Goal: Find specific page/section: Find specific page/section

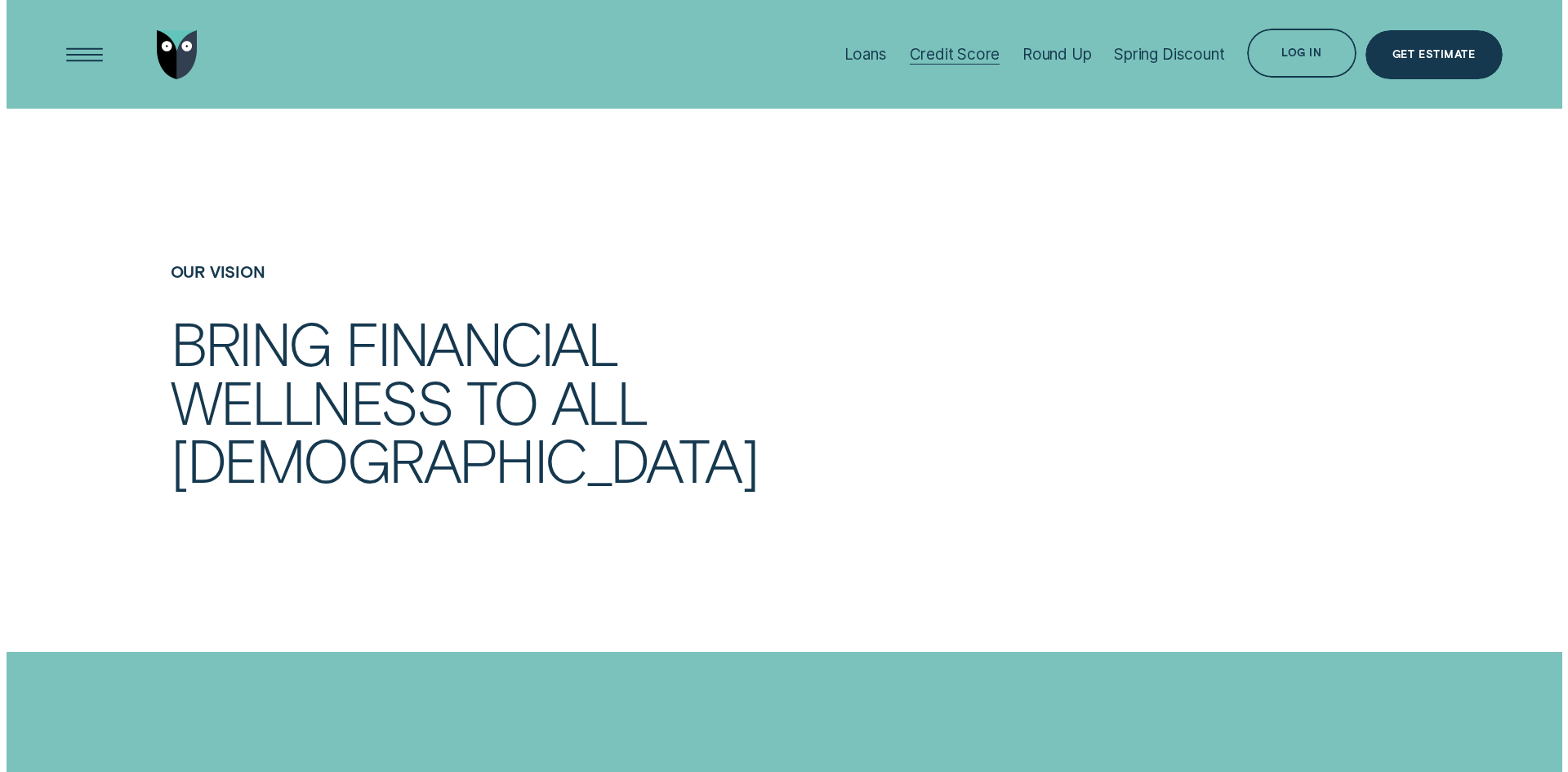
scroll to position [816, 0]
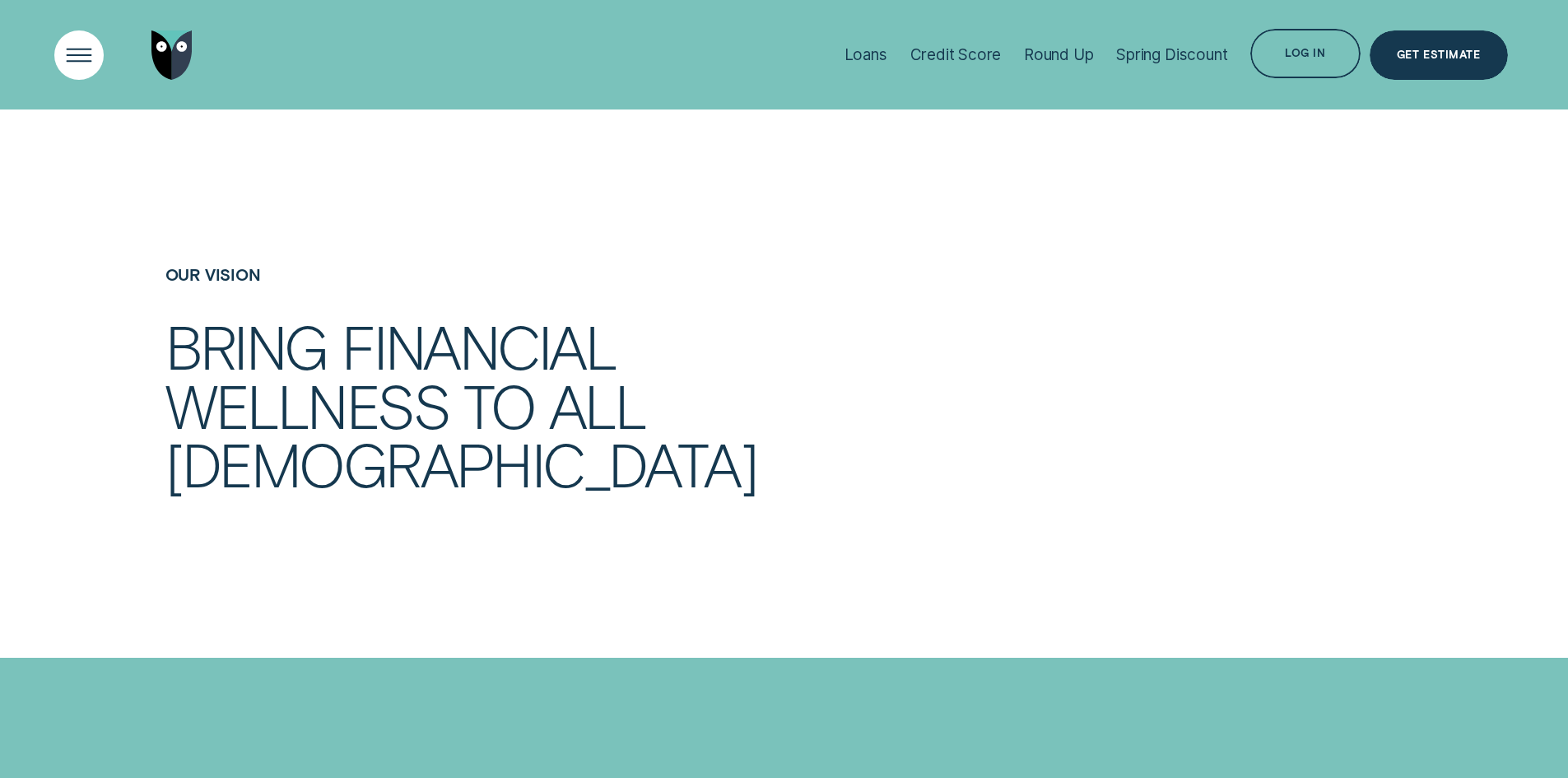
click at [59, 51] on div "Open Menu" at bounding box center [78, 54] width 70 height 70
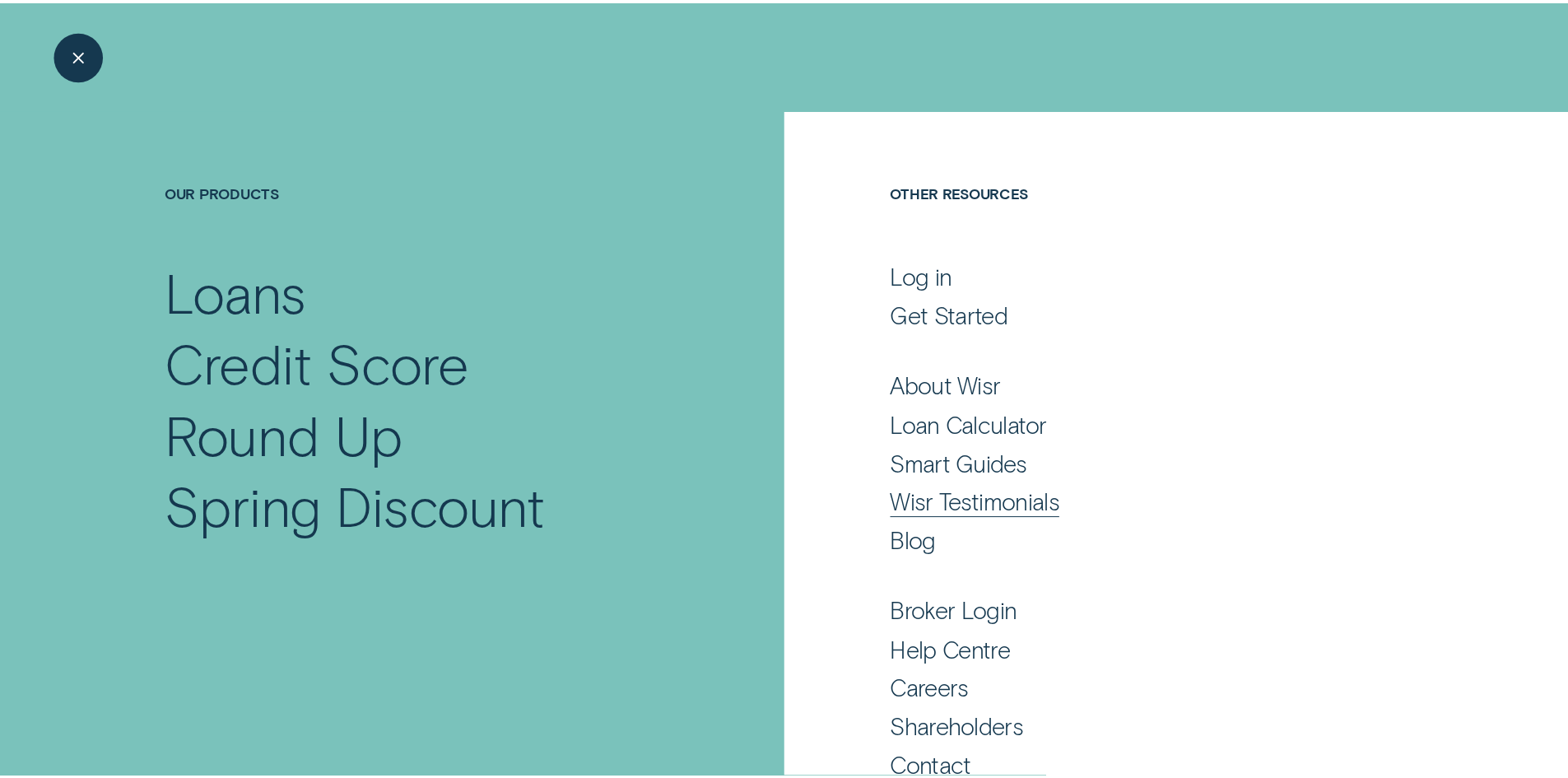
scroll to position [80, 0]
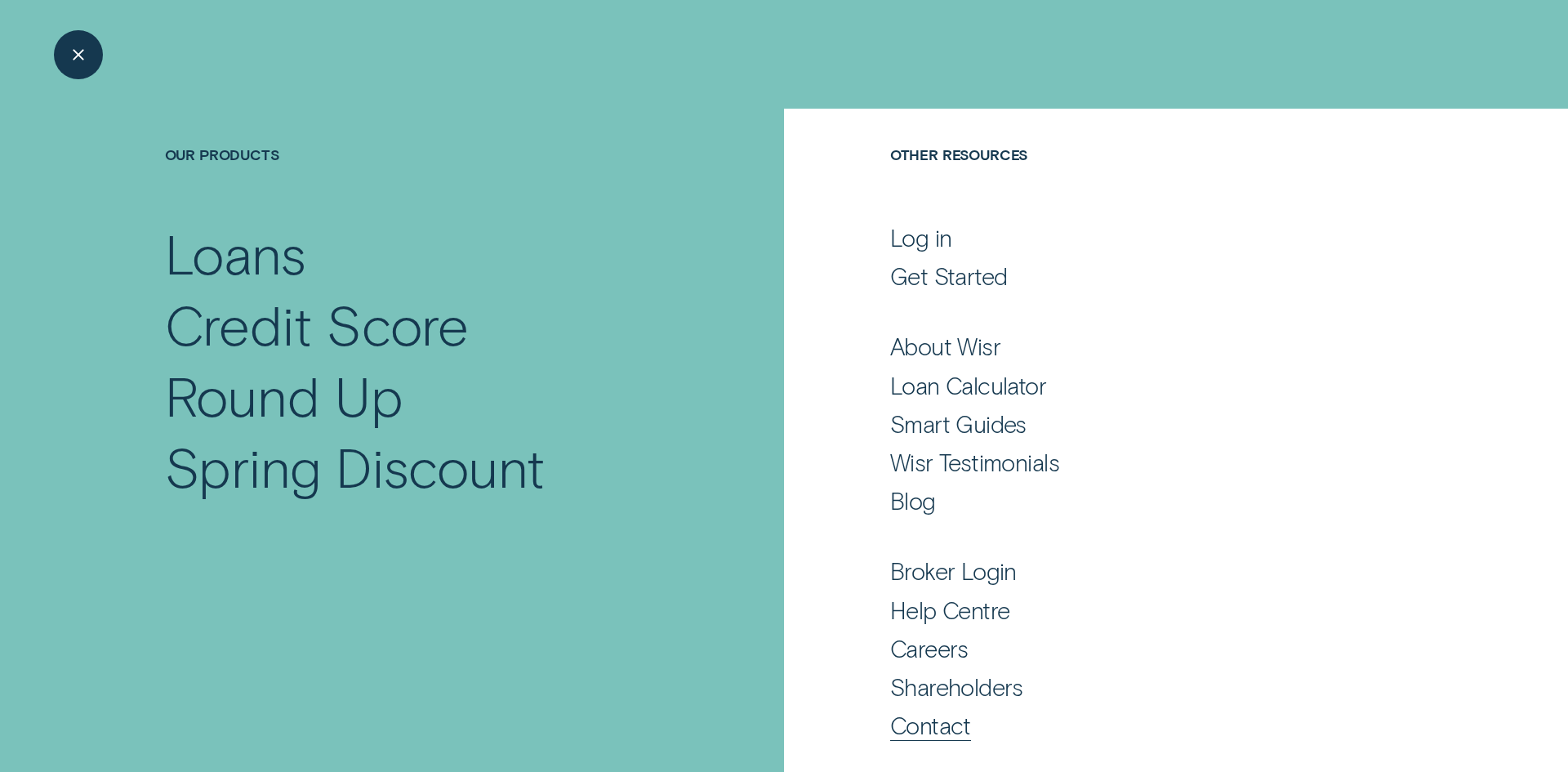
click at [937, 726] on div "Contact" at bounding box center [929, 725] width 81 height 30
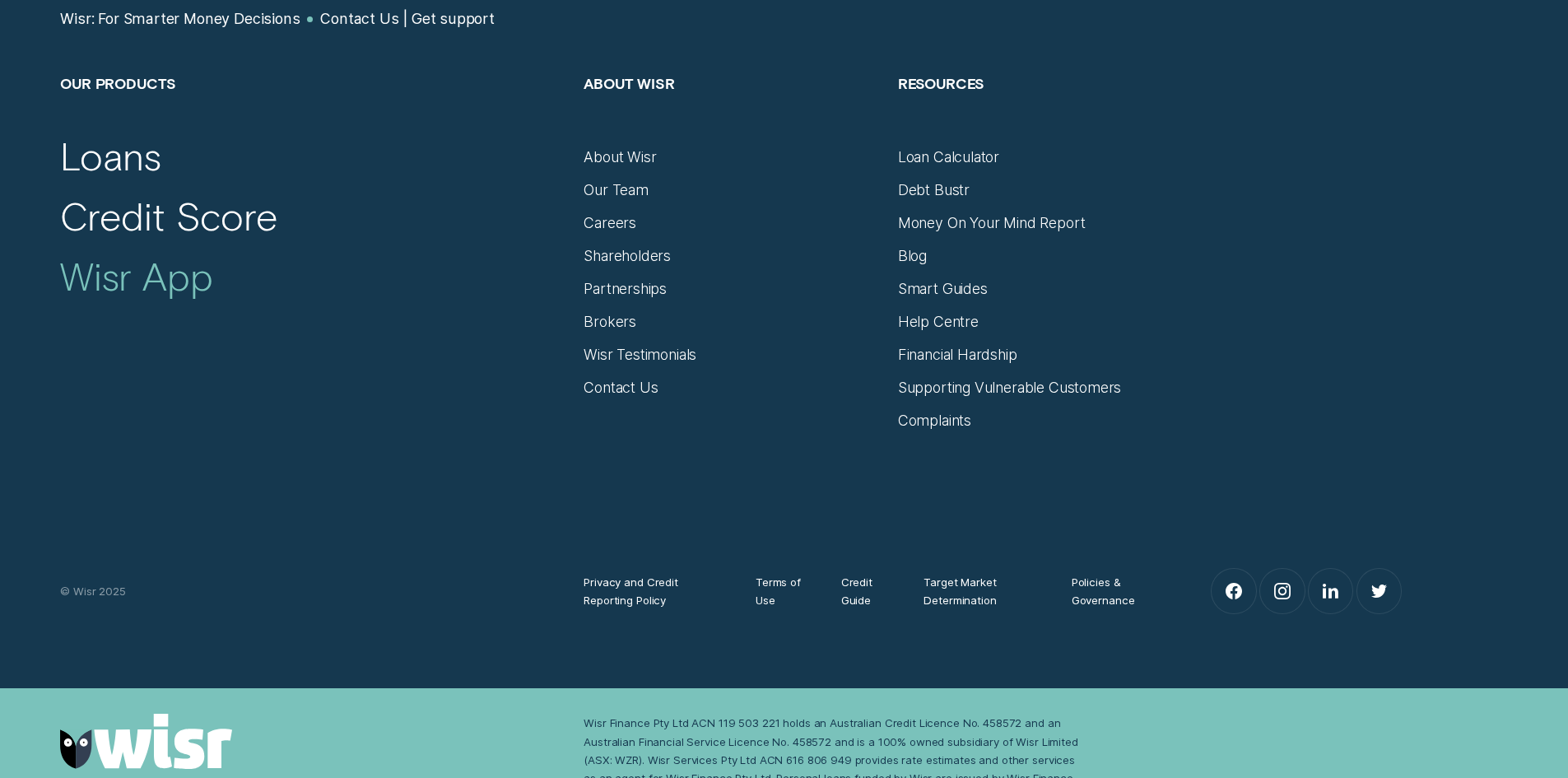
scroll to position [1317, 0]
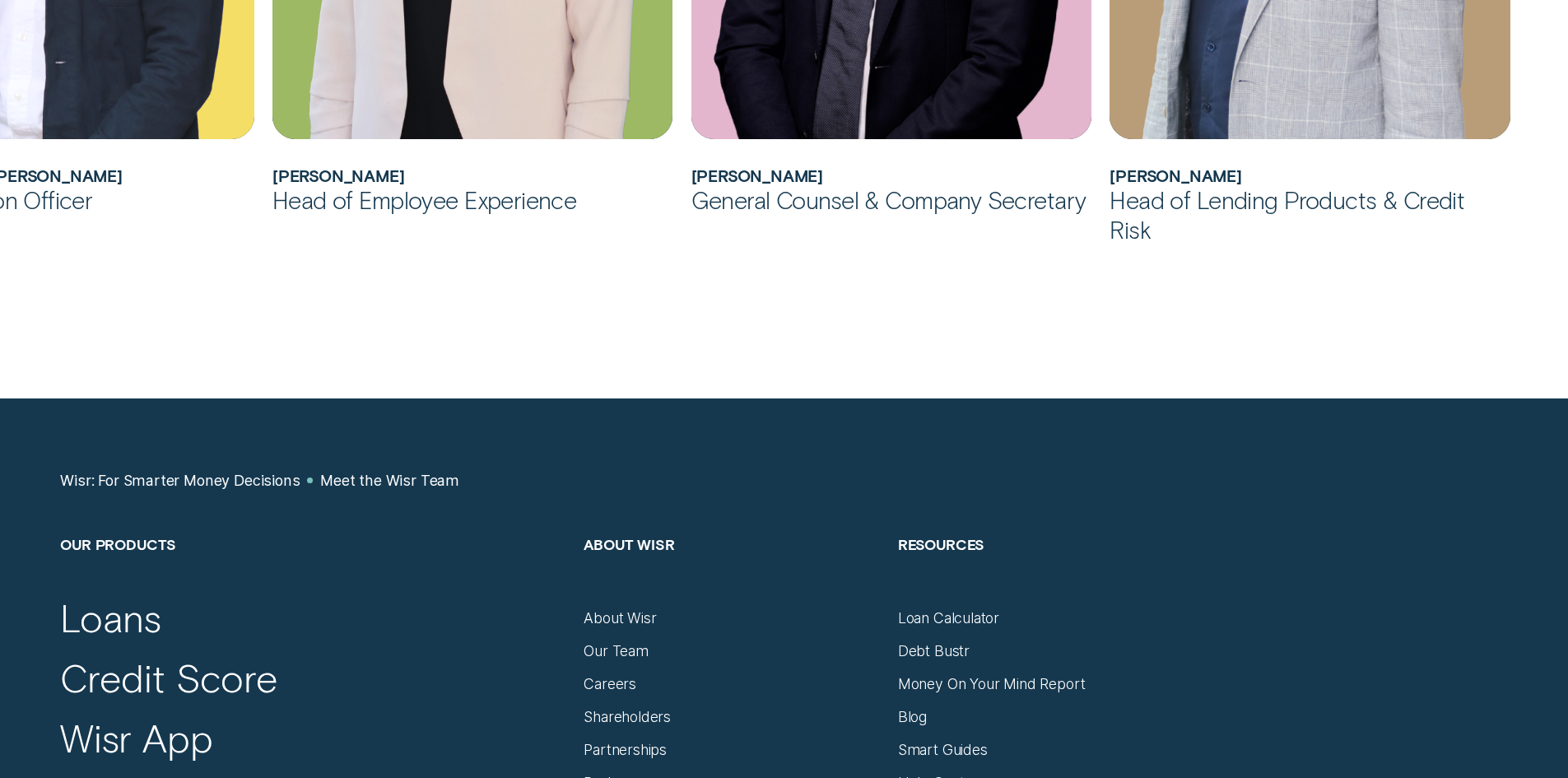
scroll to position [2058, 0]
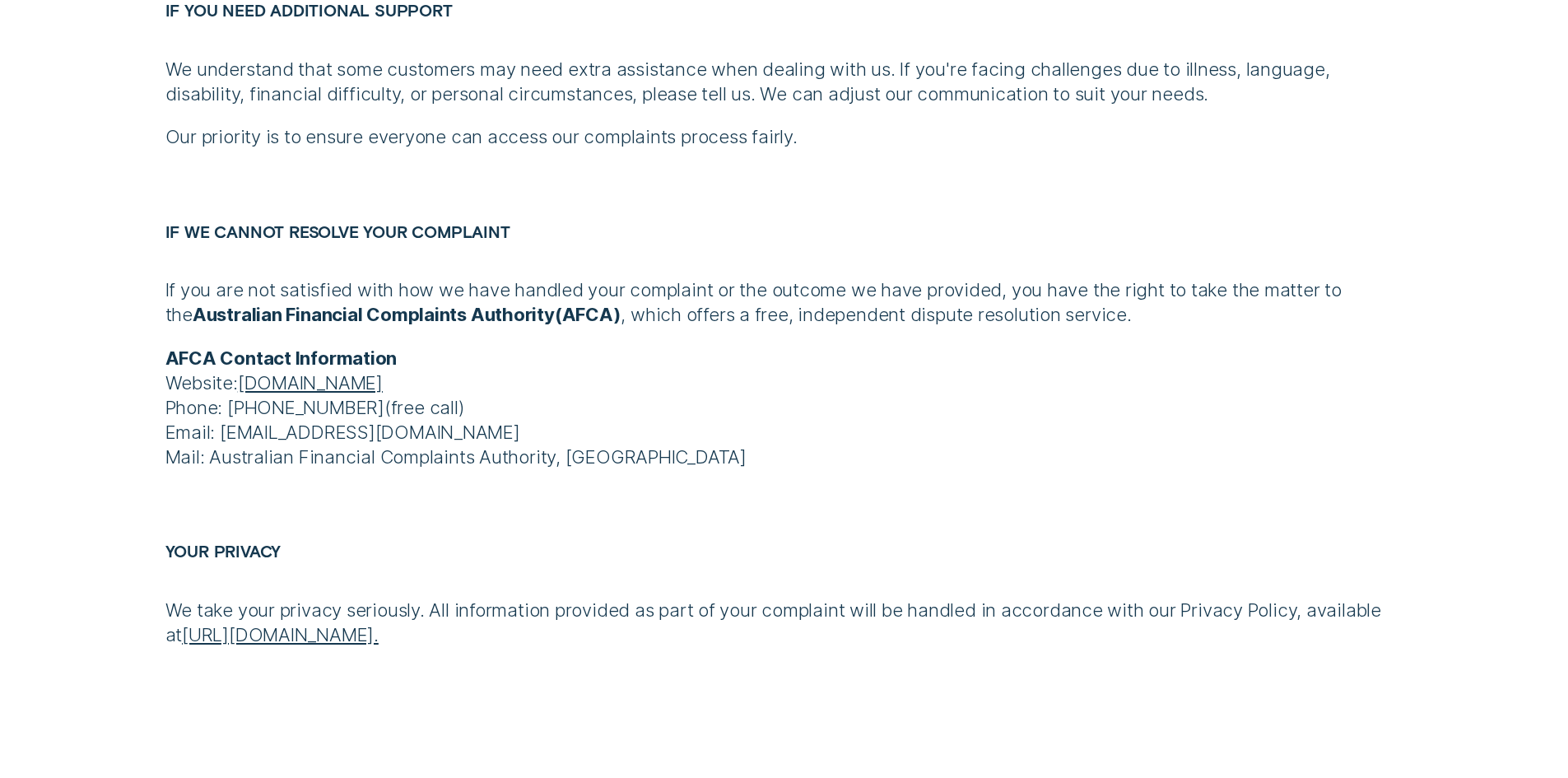
scroll to position [1974, 0]
